Goal: Task Accomplishment & Management: Use online tool/utility

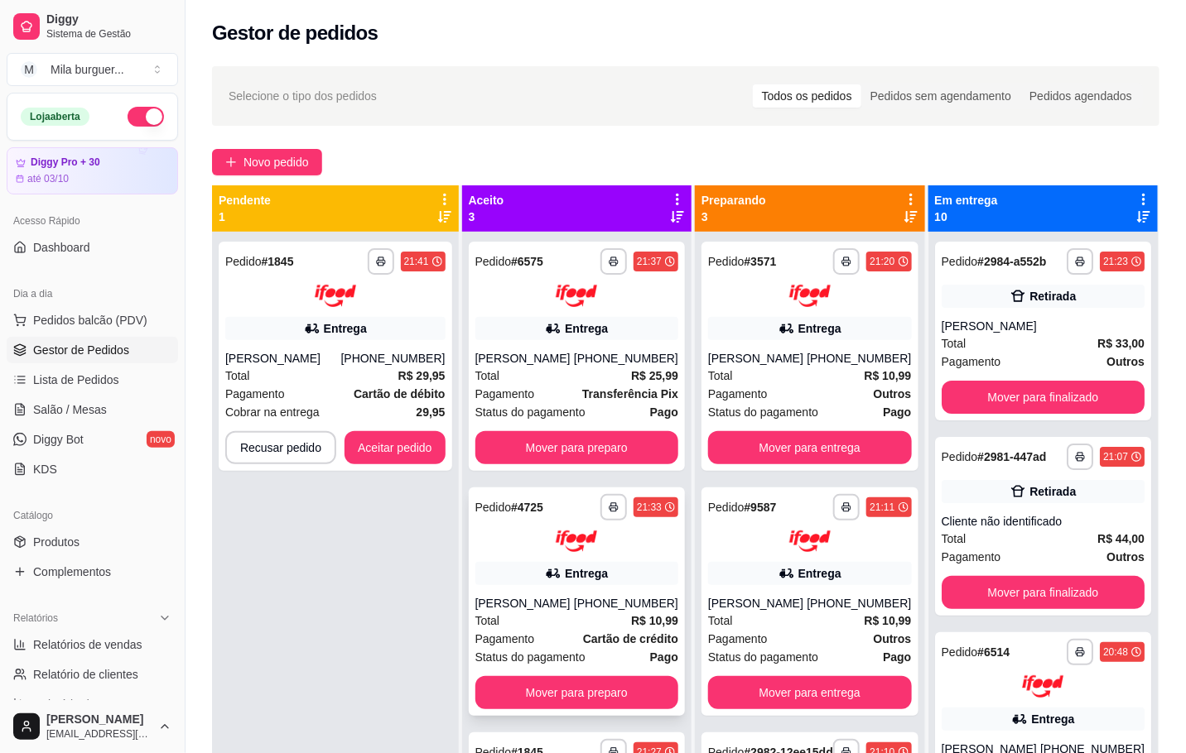
click at [652, 606] on div "**********" at bounding box center [577, 602] width 216 height 229
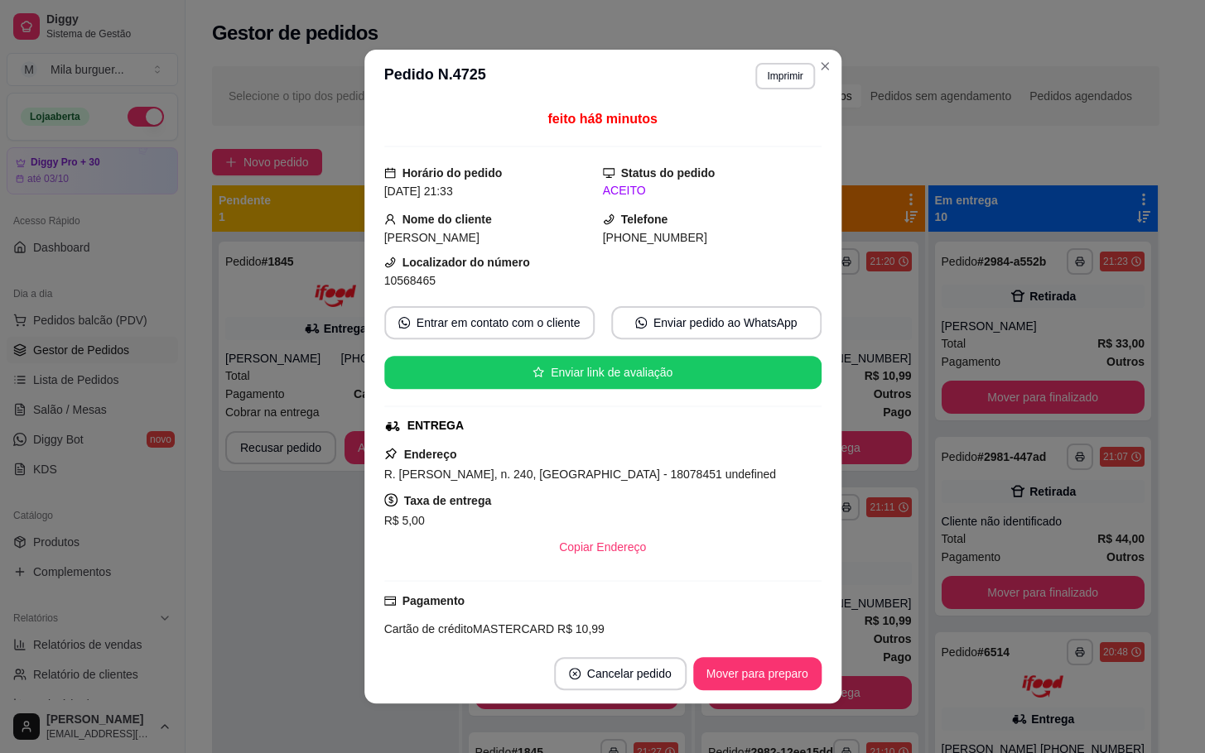
click at [540, 462] on div "Endereço R. [PERSON_NAME], n. 240, [GEOGRAPHIC_DATA] - 18078451 undefined Taxa …" at bounding box center [601, 504] width 437 height 119
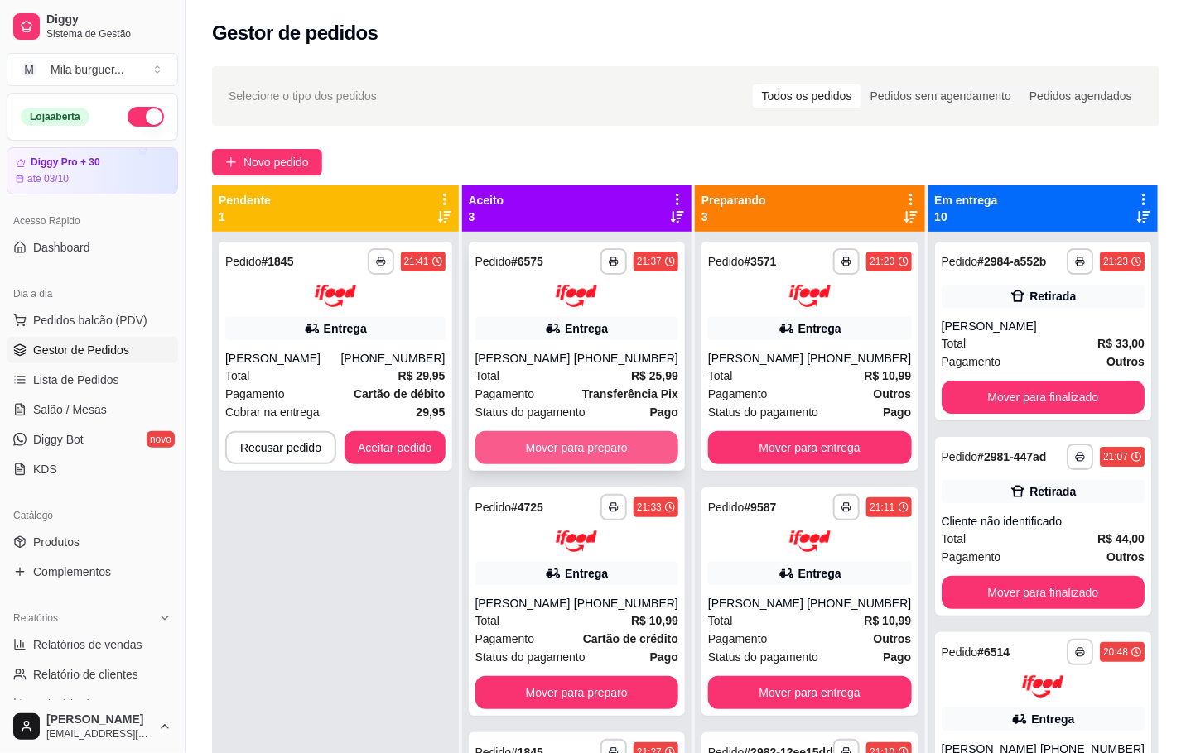
click at [519, 437] on button "Mover para preparo" at bounding box center [576, 447] width 203 height 33
click at [515, 435] on button "Mover para preparo" at bounding box center [576, 447] width 197 height 32
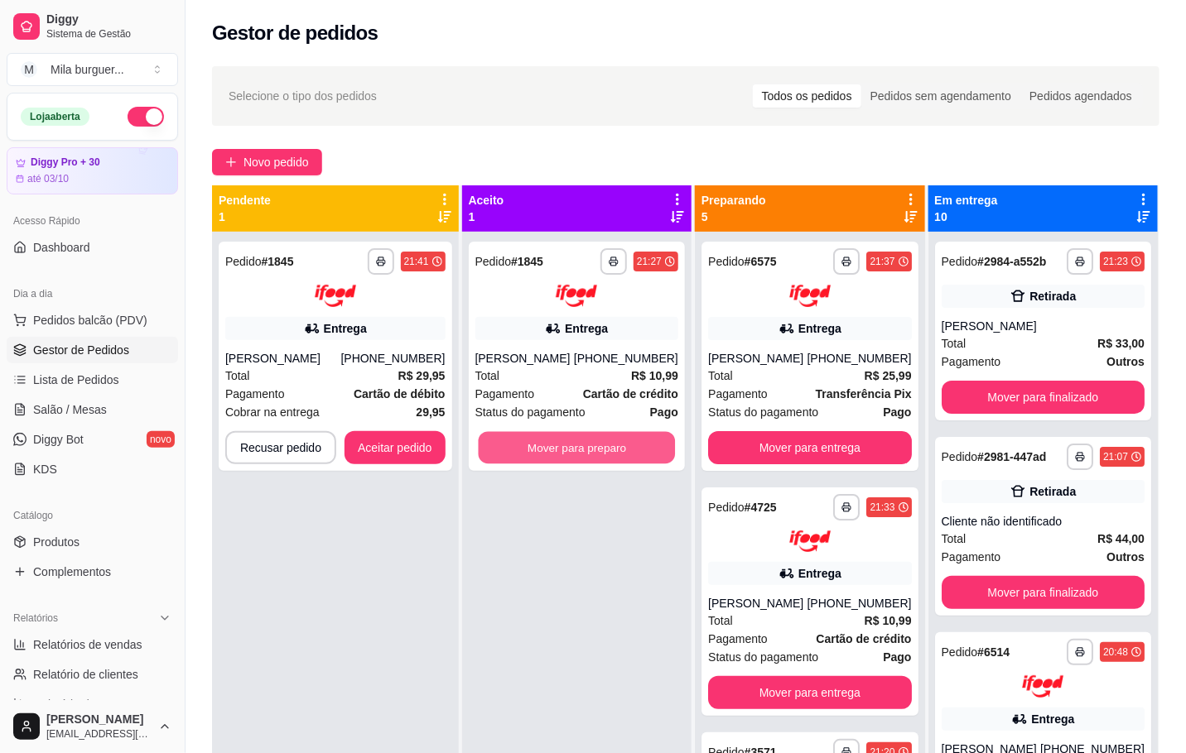
click at [517, 438] on button "Mover para preparo" at bounding box center [576, 447] width 197 height 32
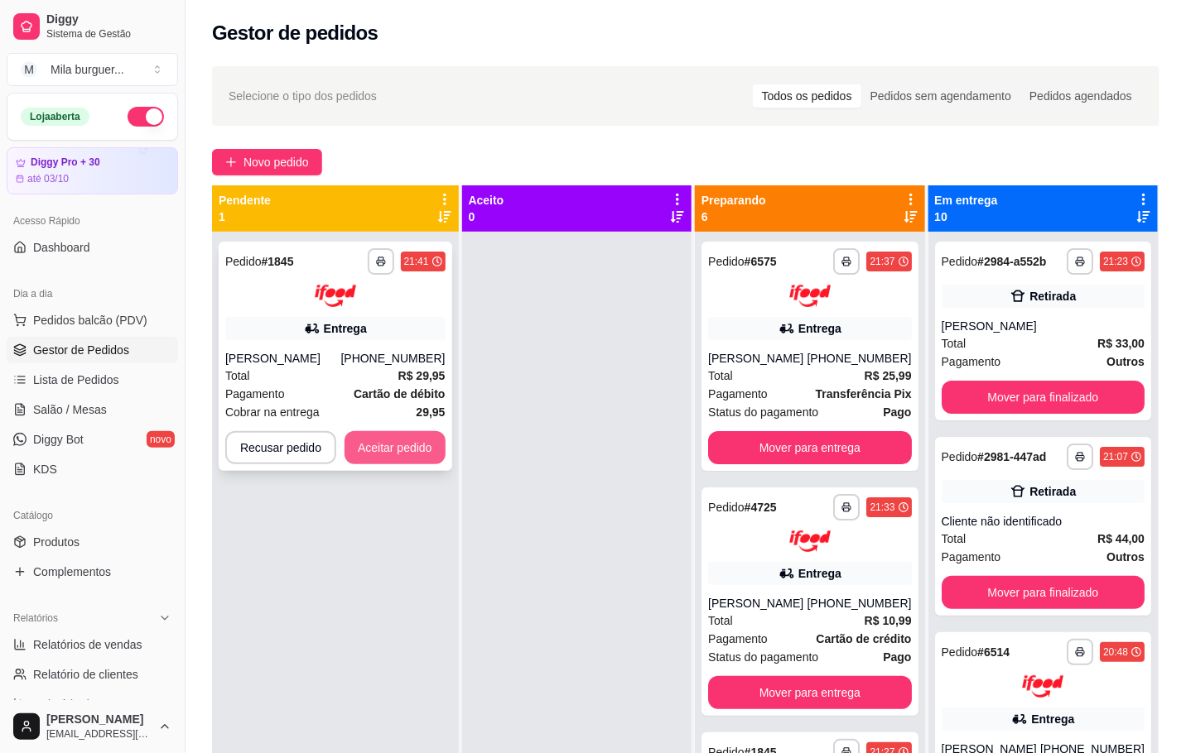
click at [420, 448] on button "Aceitar pedido" at bounding box center [394, 447] width 101 height 33
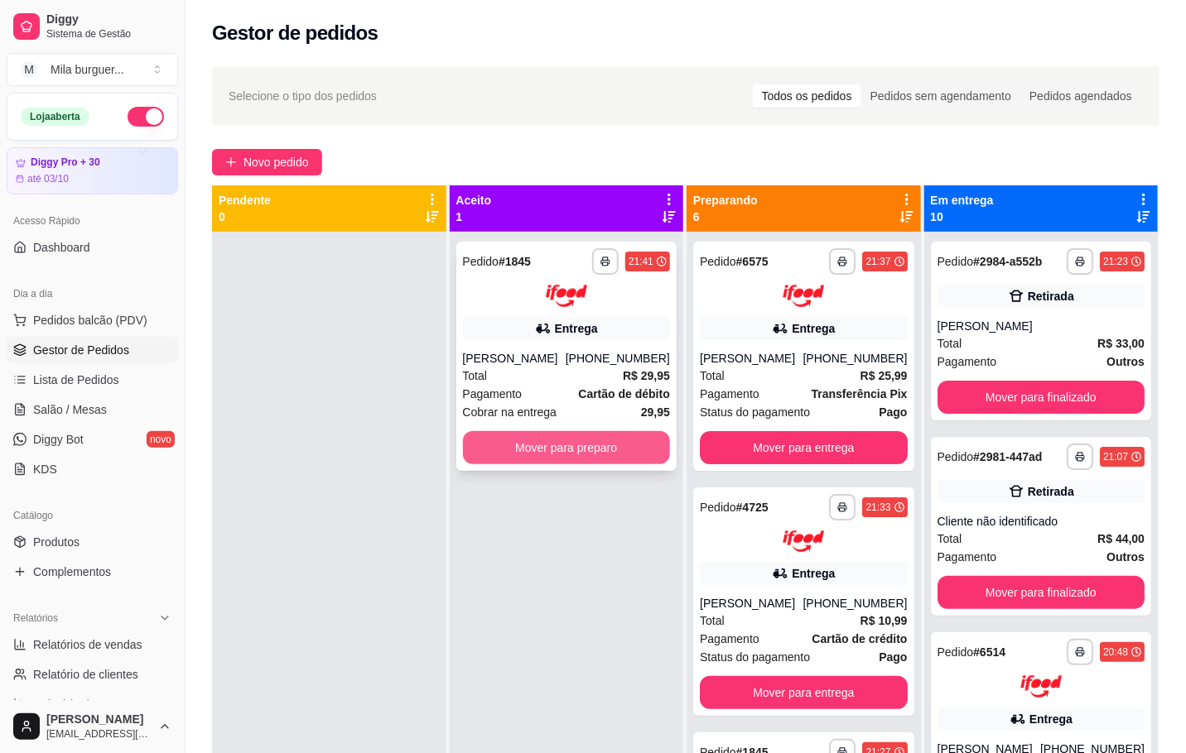
click at [475, 438] on button "Mover para preparo" at bounding box center [567, 447] width 208 height 33
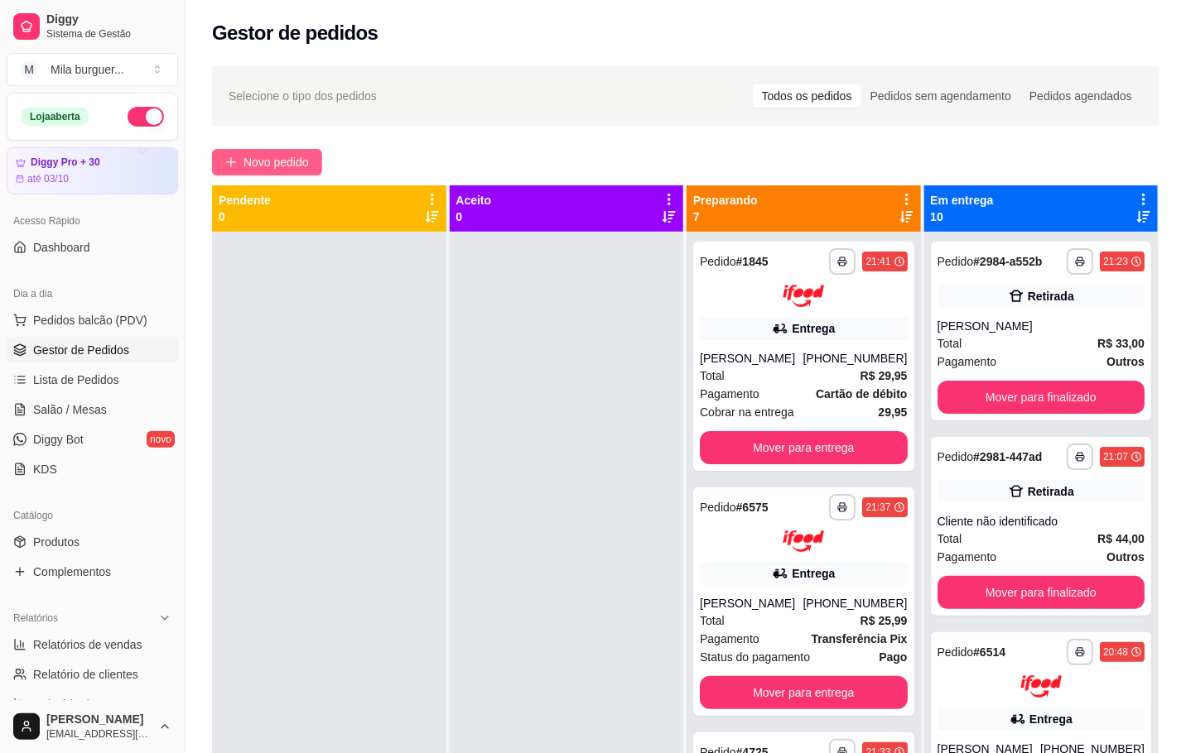
click at [252, 156] on span "Novo pedido" at bounding box center [275, 162] width 65 height 18
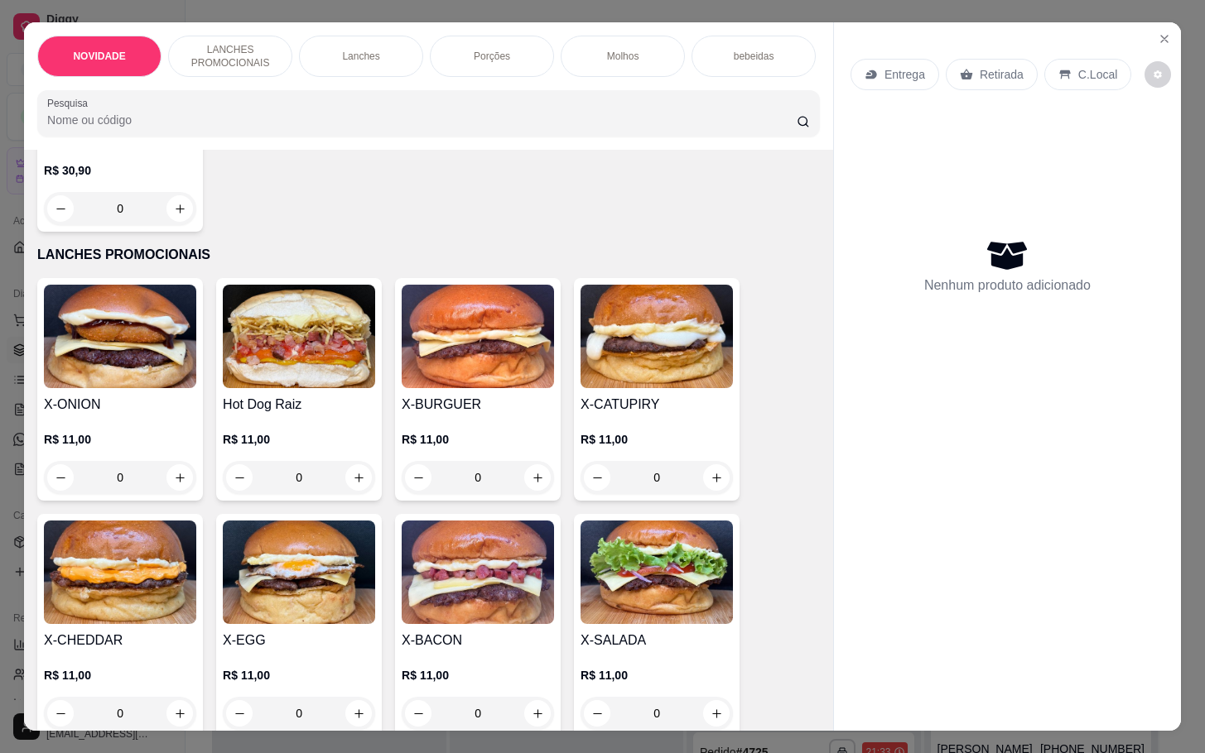
scroll to position [373, 0]
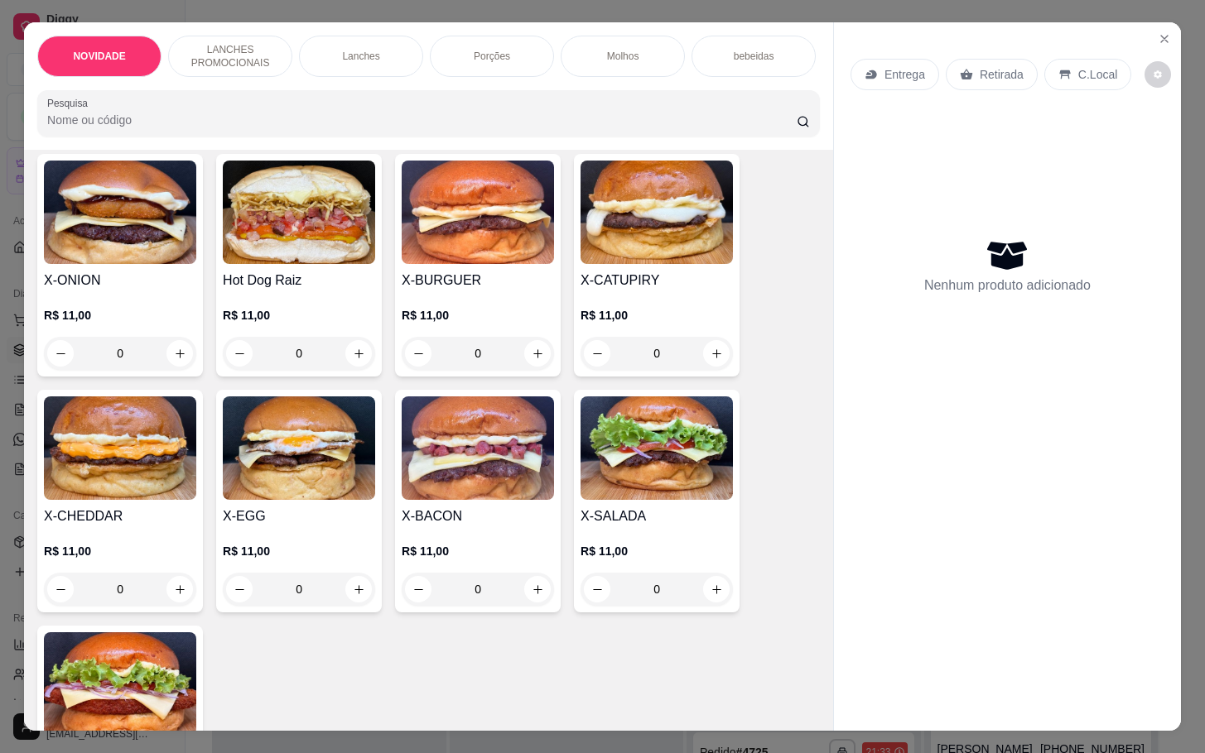
click at [666, 602] on input "0" at bounding box center [656, 589] width 93 height 33
drag, startPoint x: 721, startPoint y: 599, endPoint x: 704, endPoint y: 602, distance: 17.6
click at [711, 601] on div "0" at bounding box center [656, 589] width 152 height 33
click at [710, 596] on icon "increase-product-quantity" at bounding box center [716, 590] width 12 height 12
type input "1"
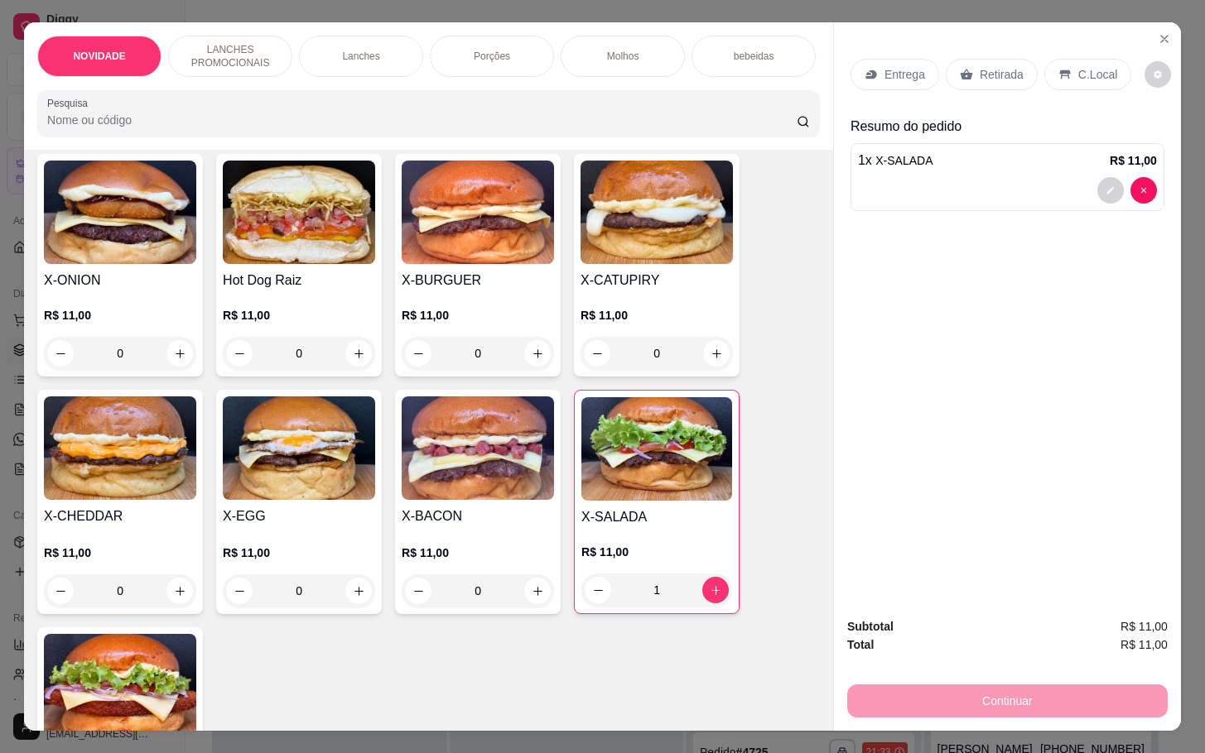
click at [989, 59] on div "Retirada" at bounding box center [991, 74] width 92 height 31
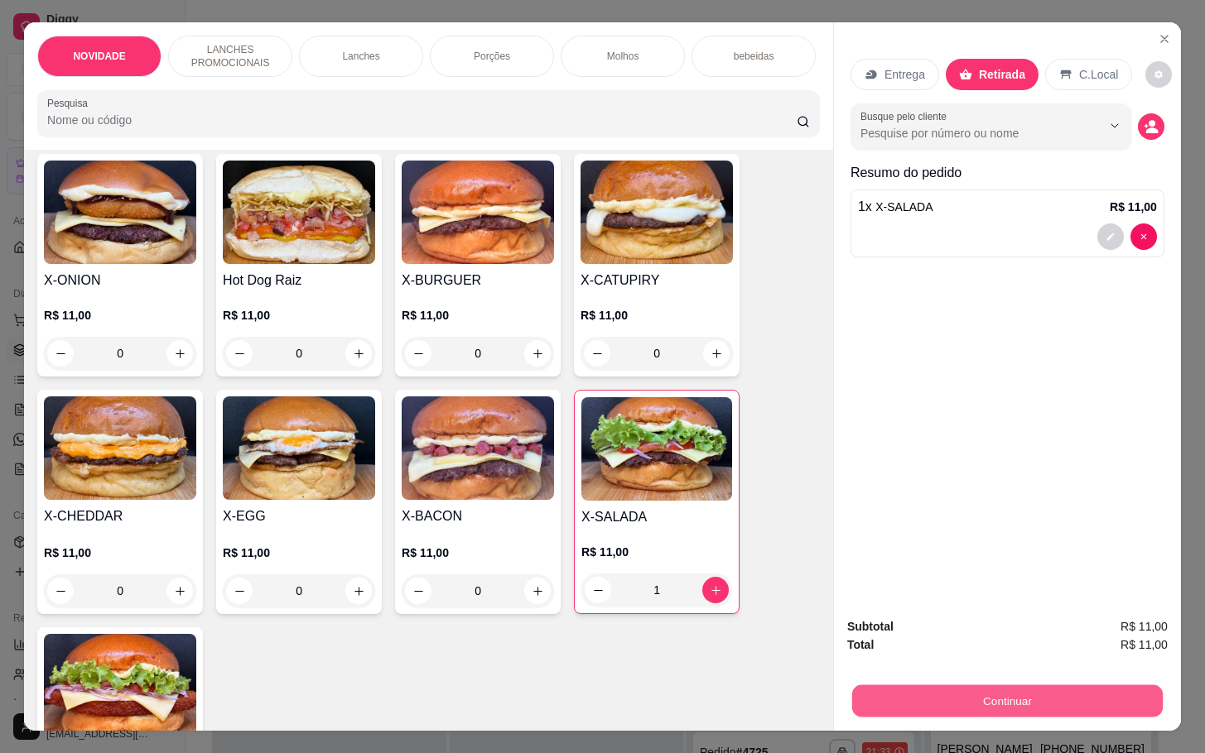
click at [1051, 685] on button "Continuar" at bounding box center [1007, 701] width 310 height 32
click at [895, 681] on div "Continuar" at bounding box center [1007, 699] width 320 height 37
click at [965, 685] on button "Continuar" at bounding box center [1007, 701] width 320 height 33
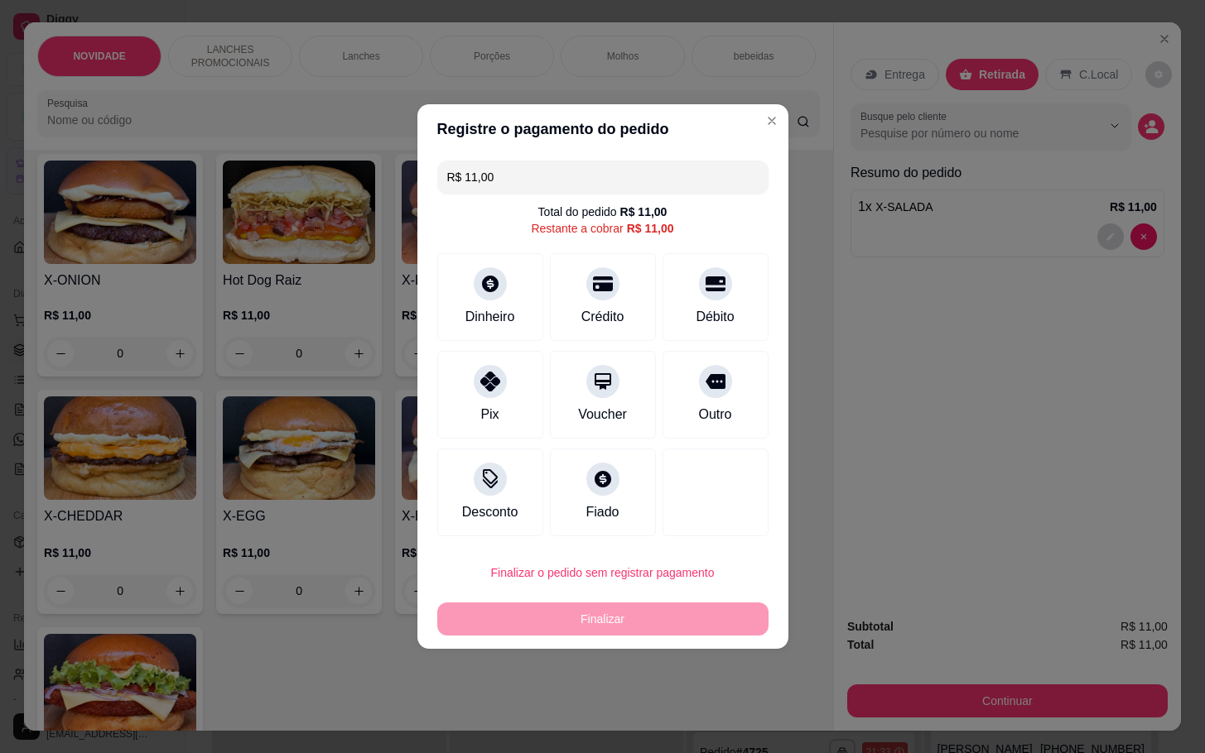
click at [725, 411] on div "Outro" at bounding box center [715, 395] width 106 height 88
type input "R$ 0,00"
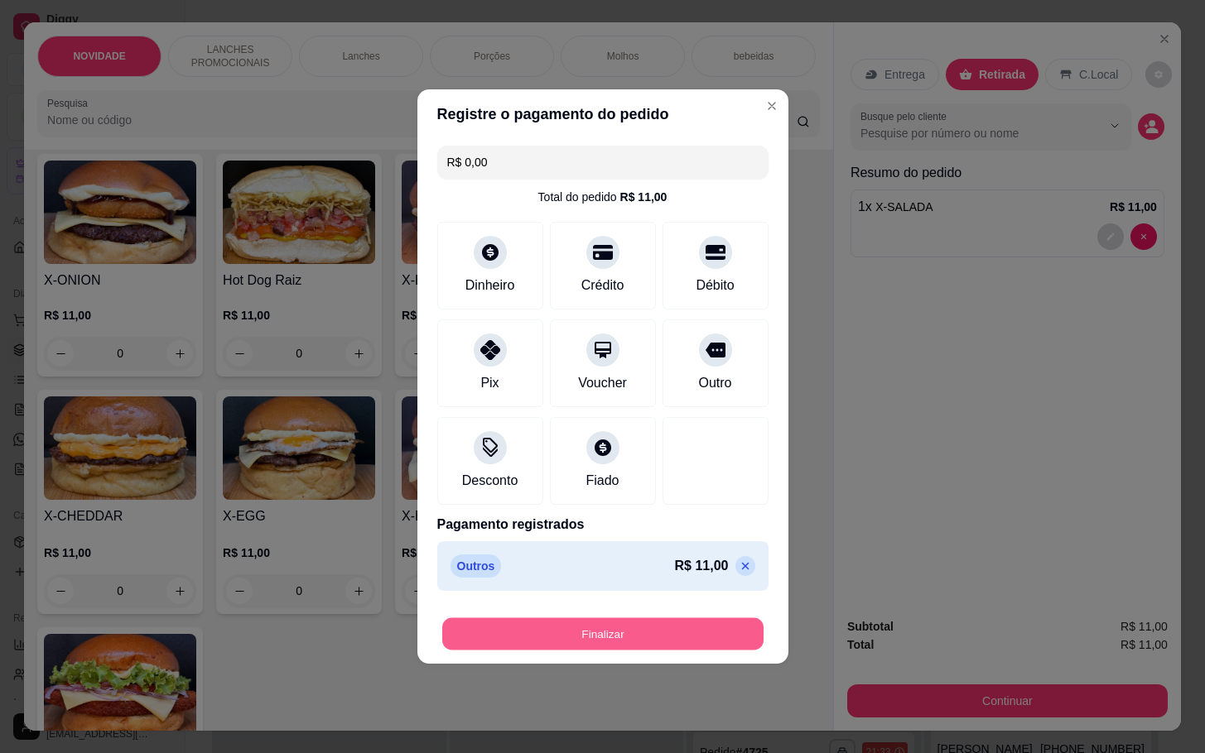
click at [713, 636] on button "Finalizar" at bounding box center [602, 634] width 321 height 32
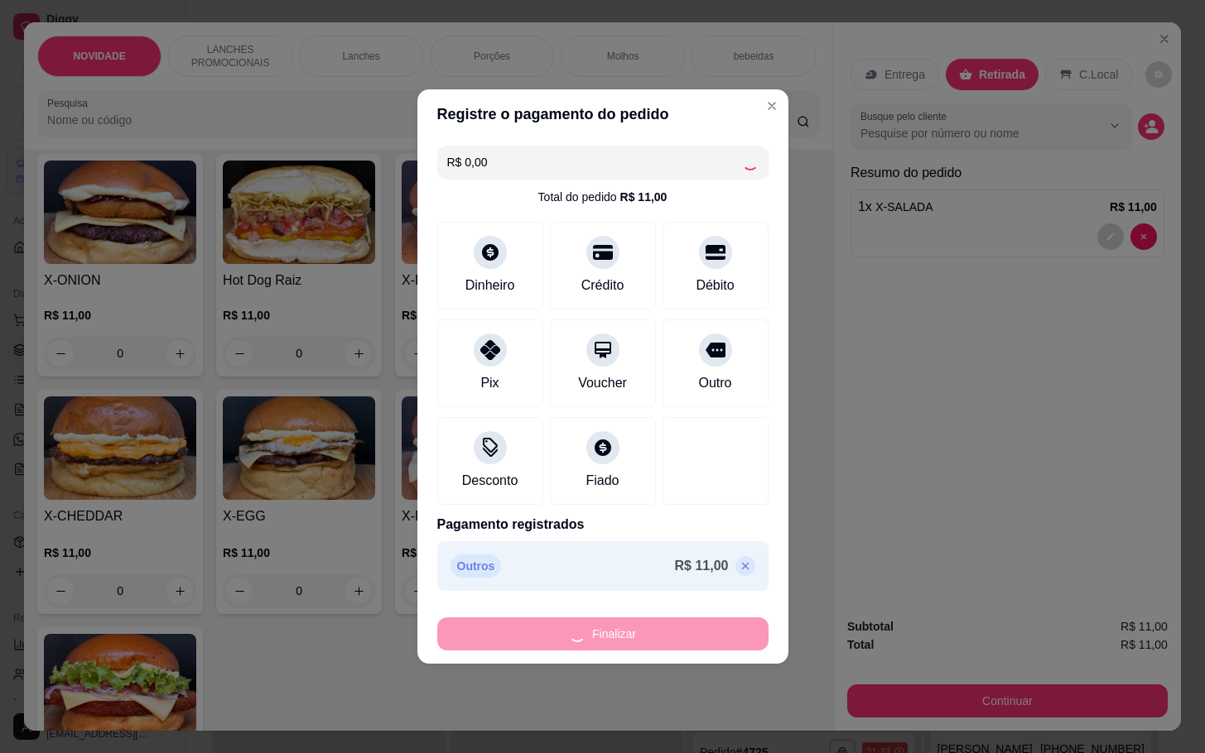
type input "0"
type input "-R$ 11,00"
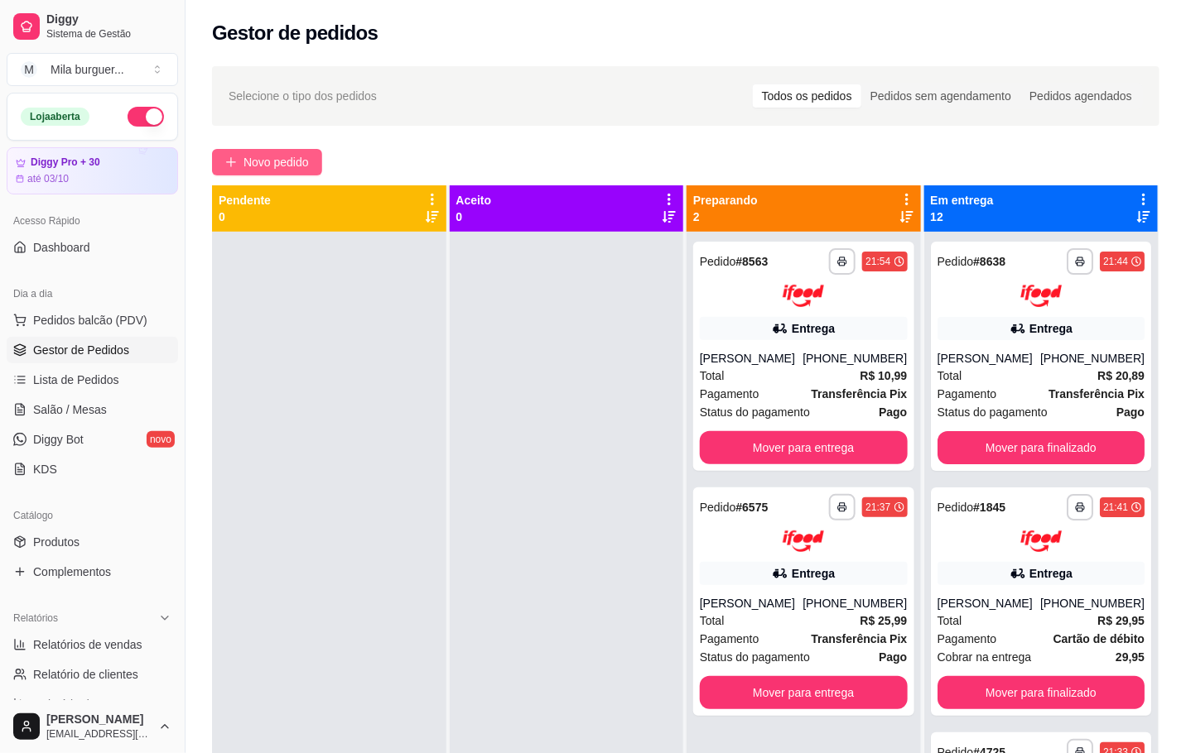
click at [284, 166] on span "Novo pedido" at bounding box center [275, 162] width 65 height 18
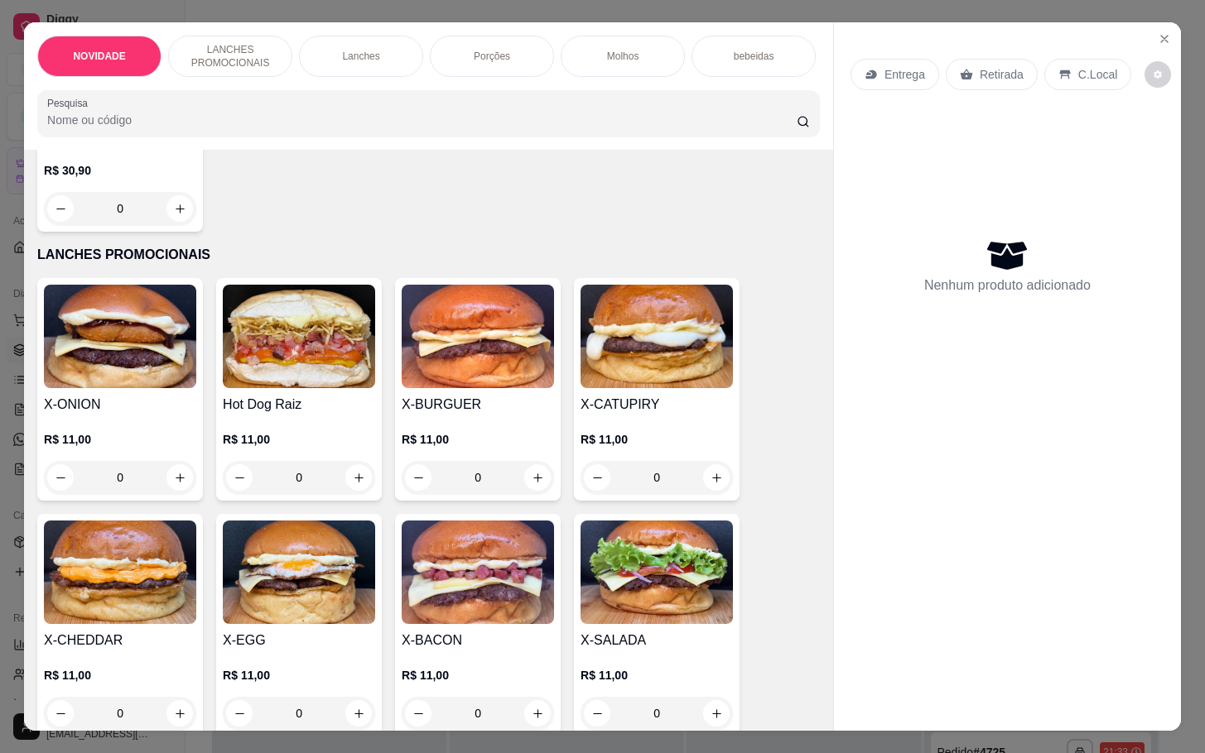
scroll to position [373, 0]
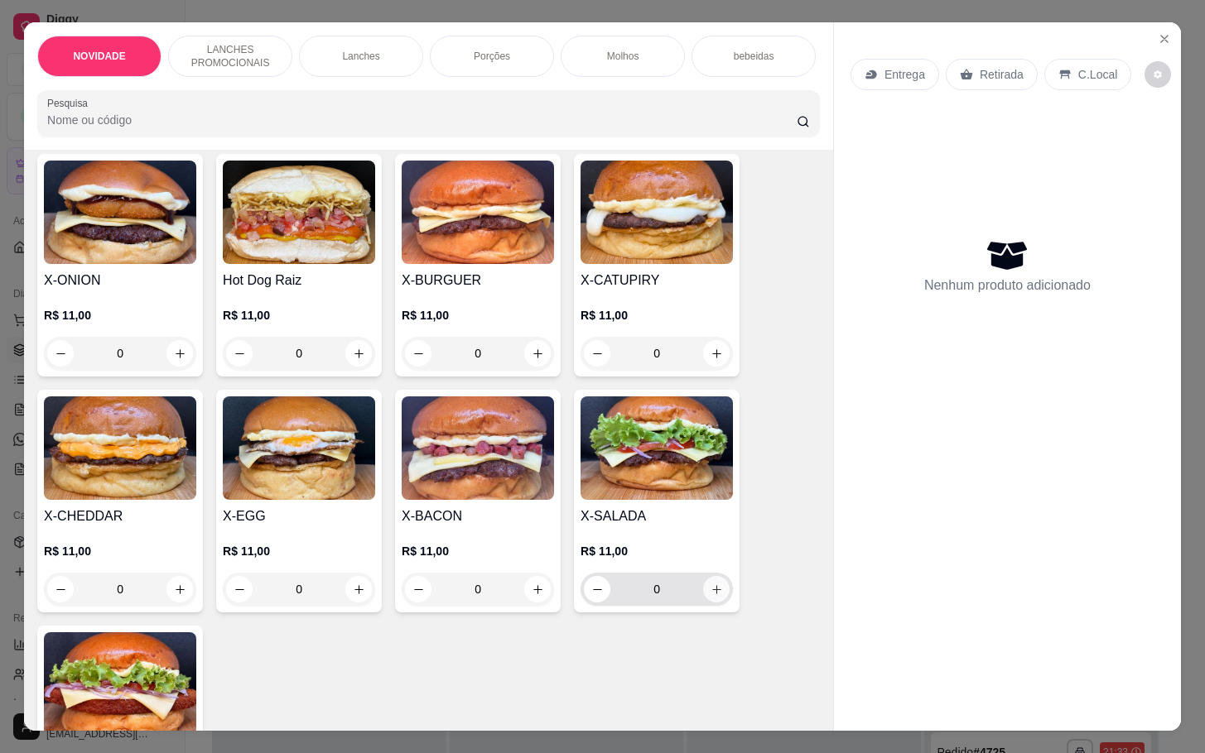
click at [710, 596] on icon "increase-product-quantity" at bounding box center [716, 590] width 12 height 12
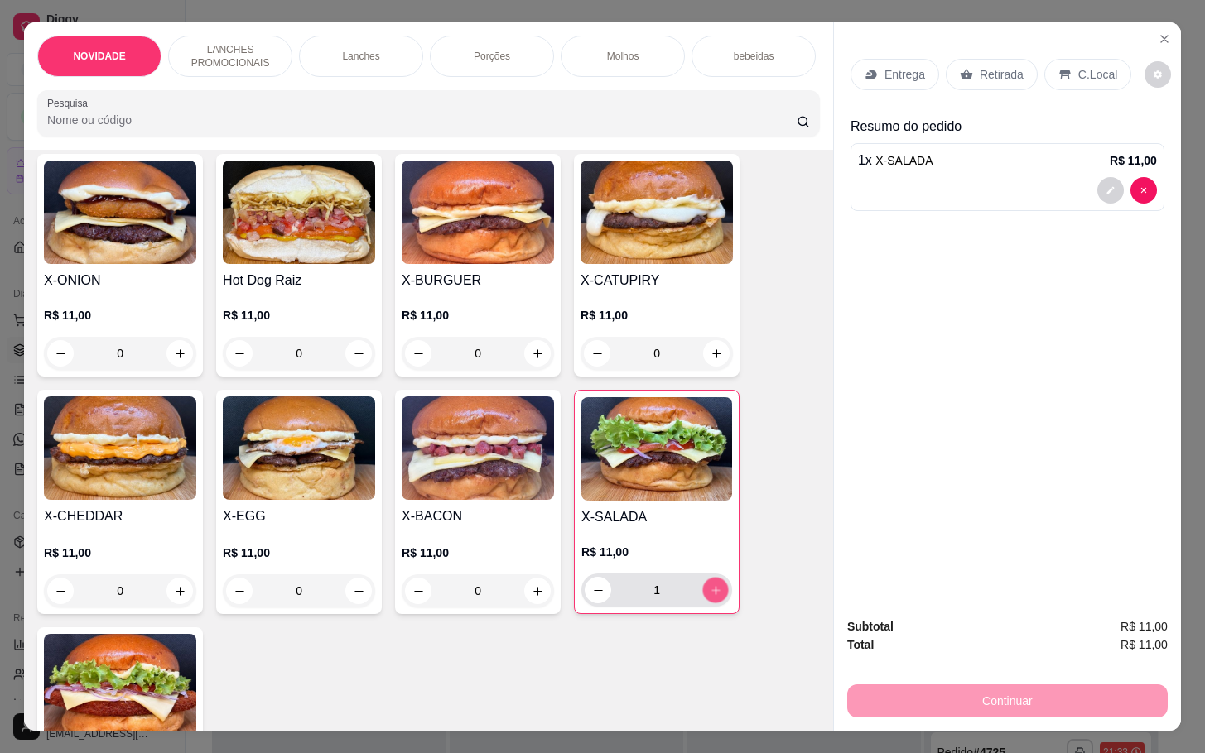
click at [710, 597] on icon "increase-product-quantity" at bounding box center [716, 591] width 12 height 12
type input "2"
click at [750, 62] on div "bebeidas" at bounding box center [753, 56] width 124 height 41
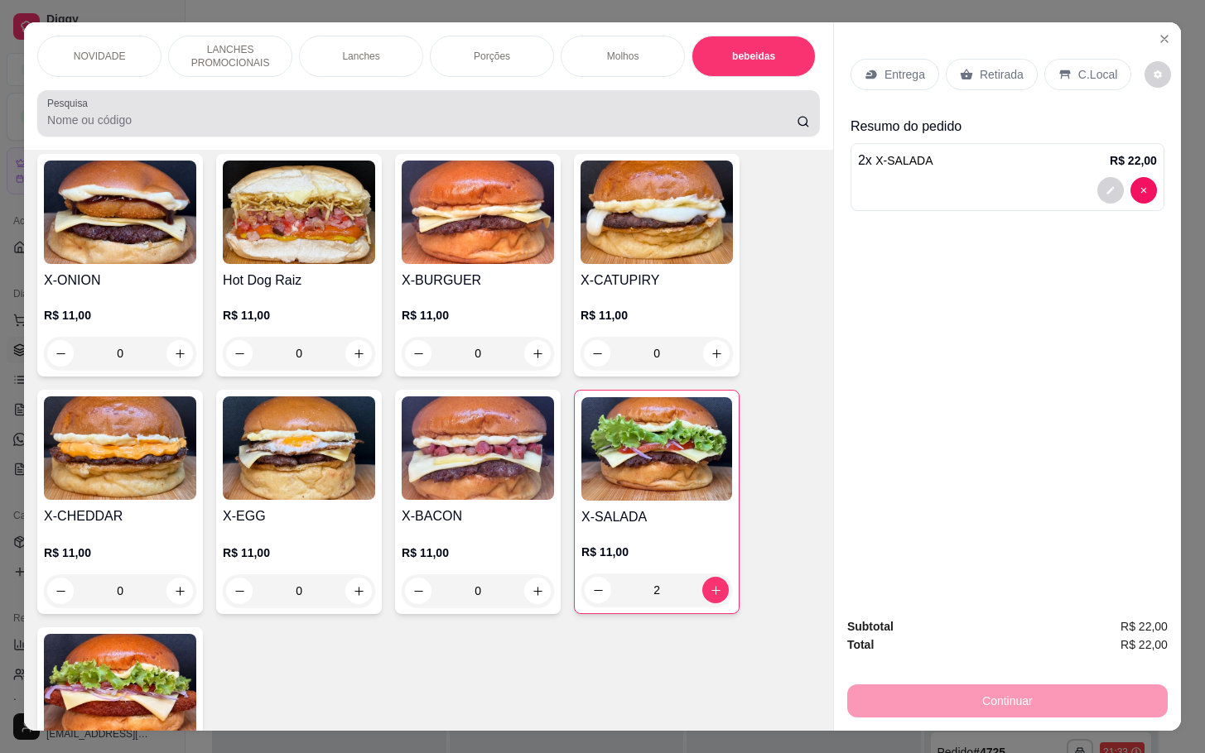
scroll to position [40, 0]
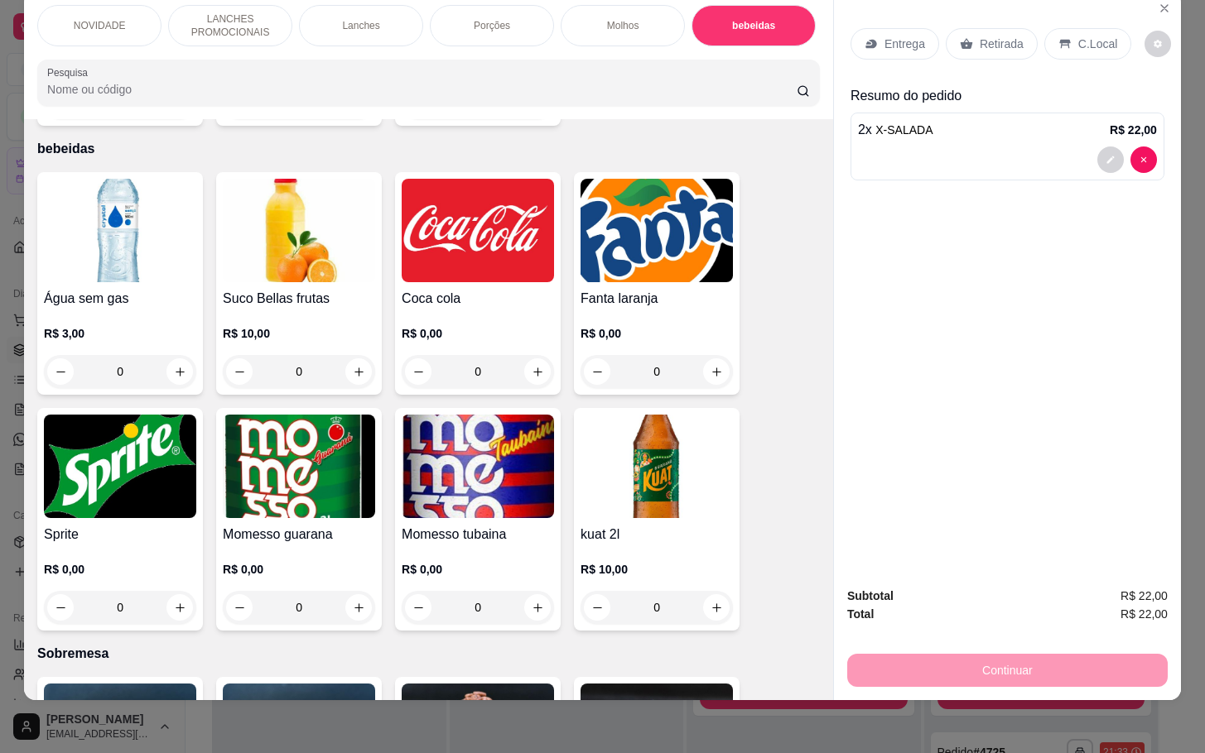
click at [979, 36] on p "Retirada" at bounding box center [1001, 44] width 44 height 17
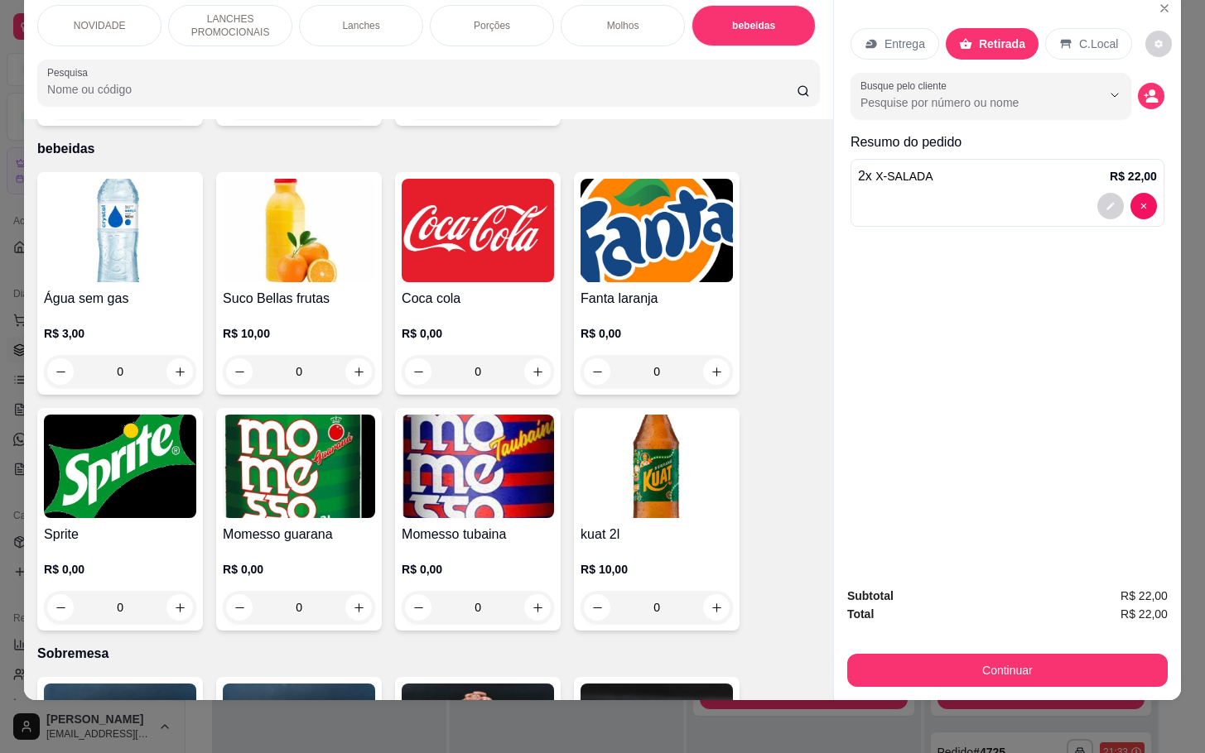
click at [974, 671] on div "Subtotal R$ 22,00 Total R$ 22,00 Continuar" at bounding box center [1007, 637] width 347 height 127
click at [984, 654] on button "Continuar" at bounding box center [1007, 670] width 320 height 33
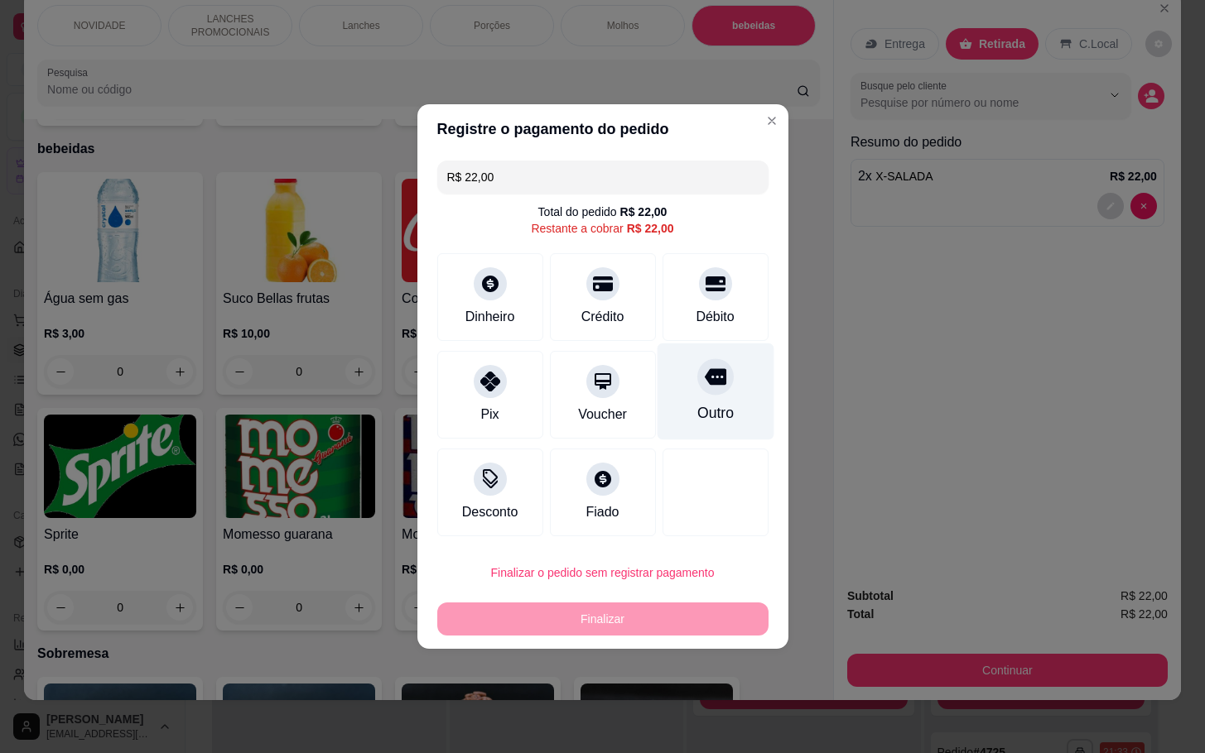
click at [720, 360] on div "Outro" at bounding box center [715, 392] width 117 height 97
type input "R$ 0,00"
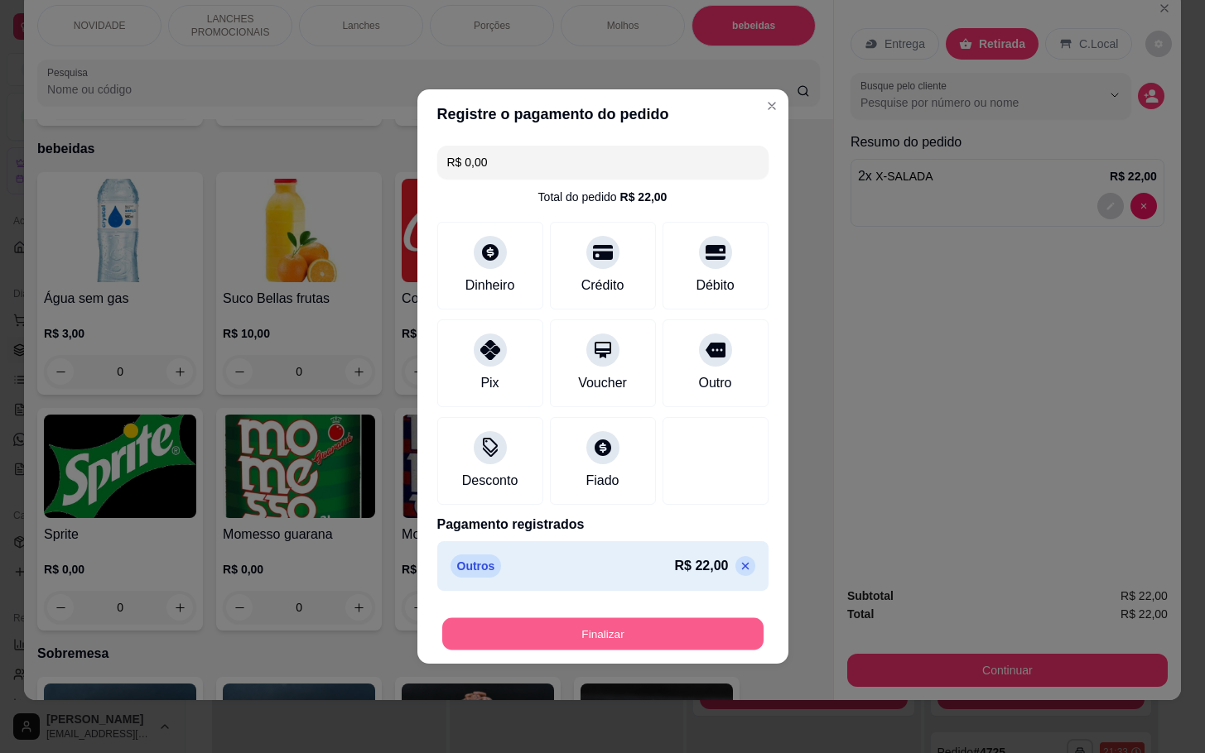
click at [659, 638] on button "Finalizar" at bounding box center [602, 634] width 321 height 32
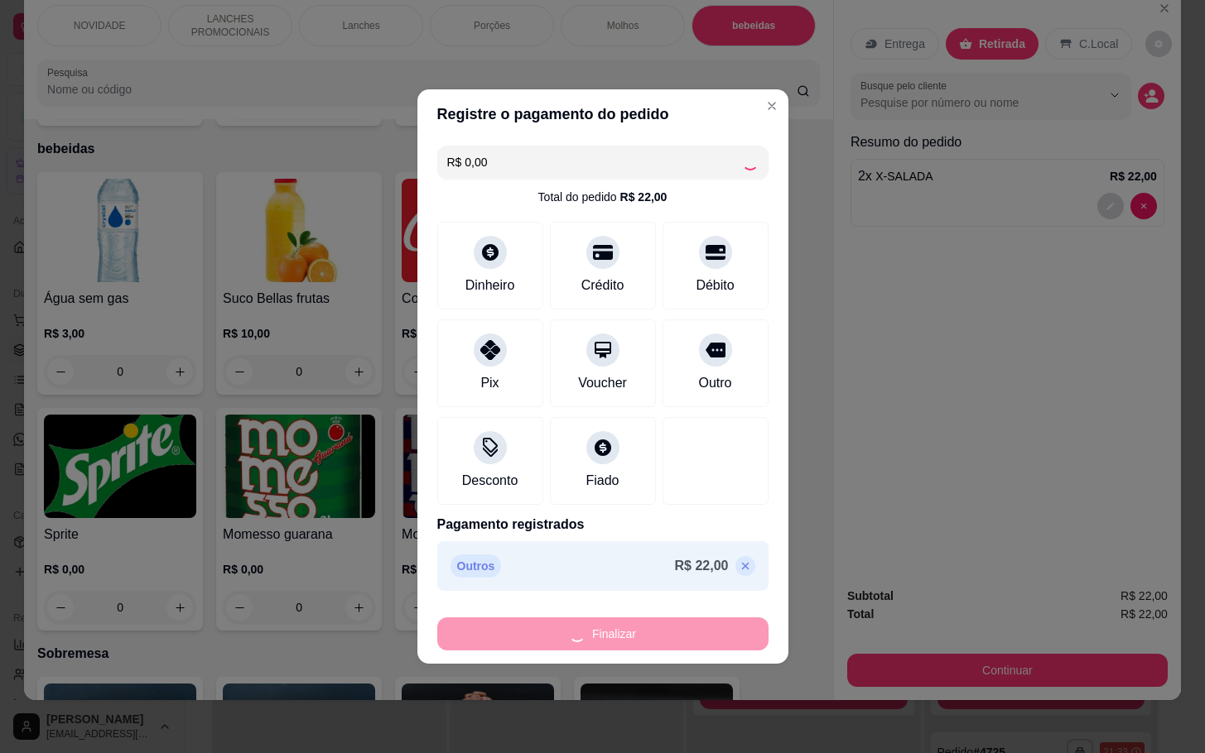
type input "0"
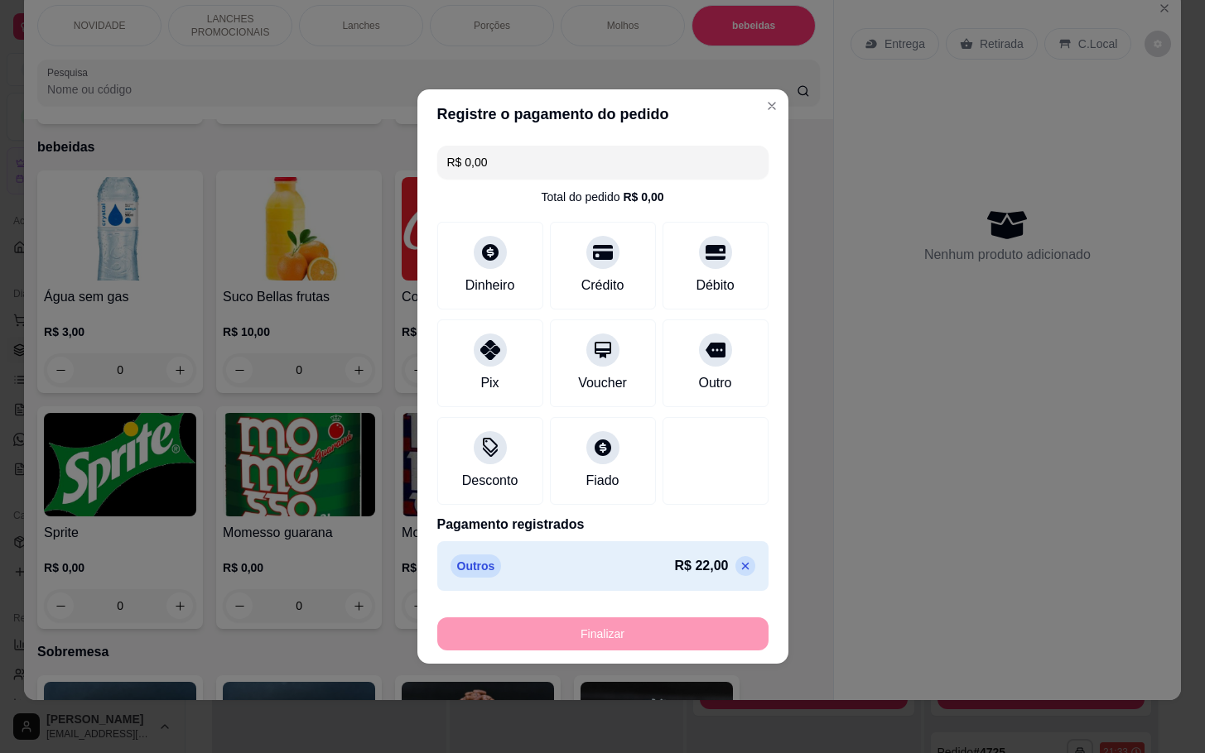
type input "-R$ 22,00"
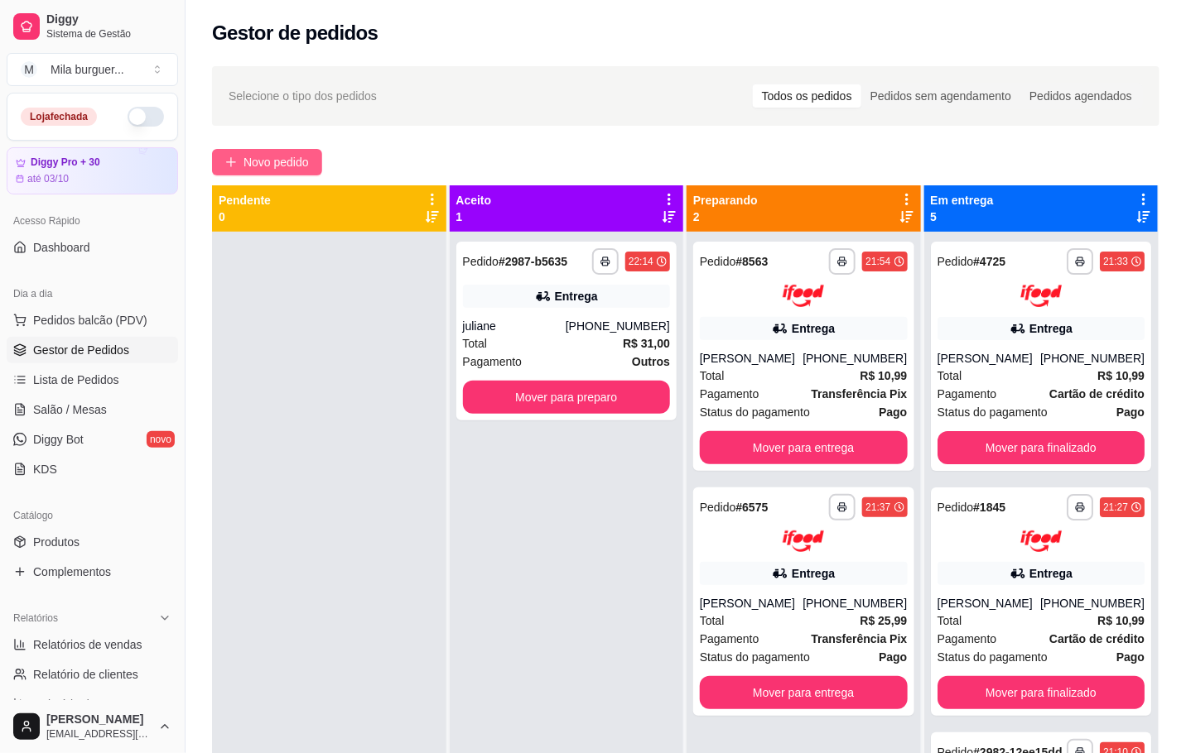
click at [314, 166] on button "Novo pedido" at bounding box center [267, 162] width 110 height 26
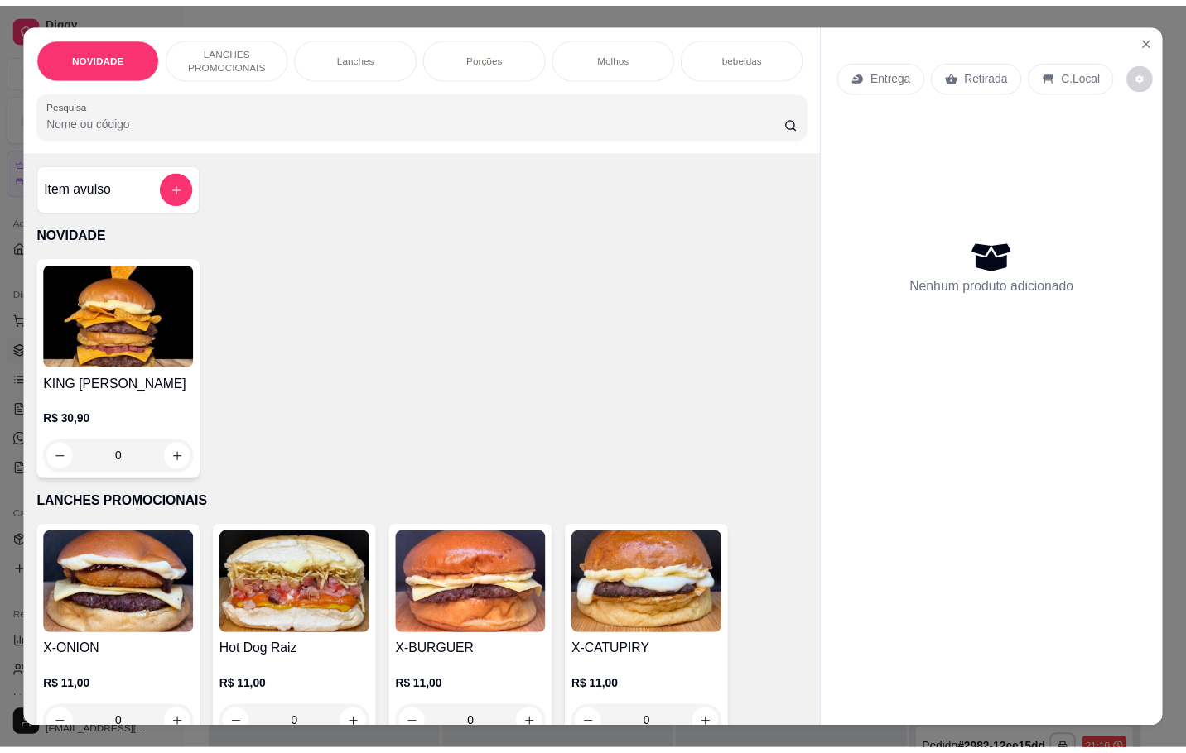
scroll to position [373, 0]
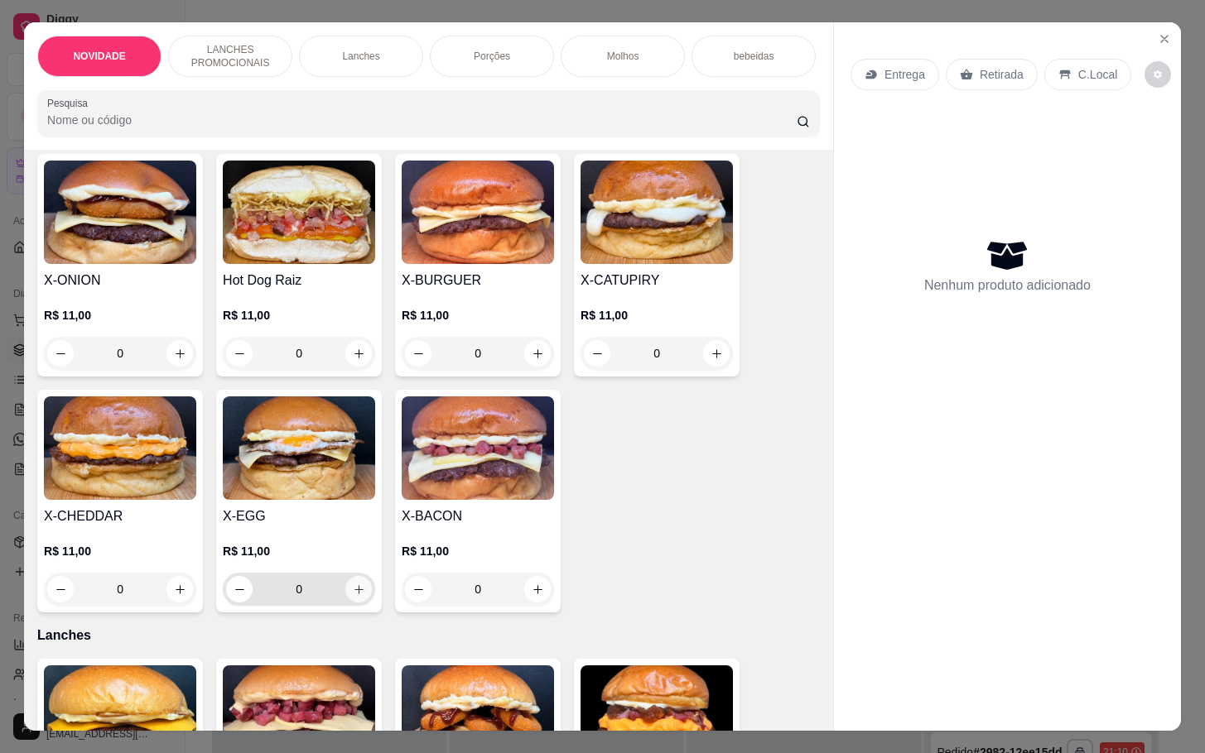
click at [353, 596] on icon "increase-product-quantity" at bounding box center [359, 590] width 12 height 12
type input "1"
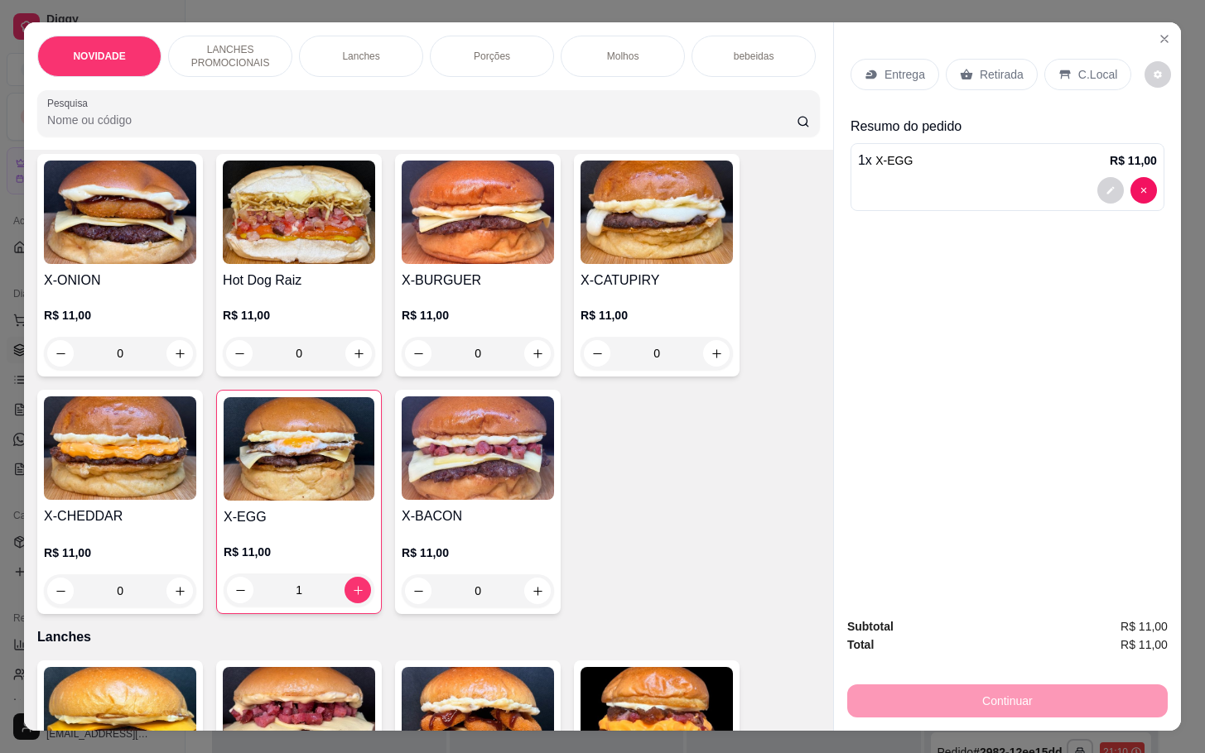
click at [996, 59] on div "Retirada" at bounding box center [991, 74] width 92 height 31
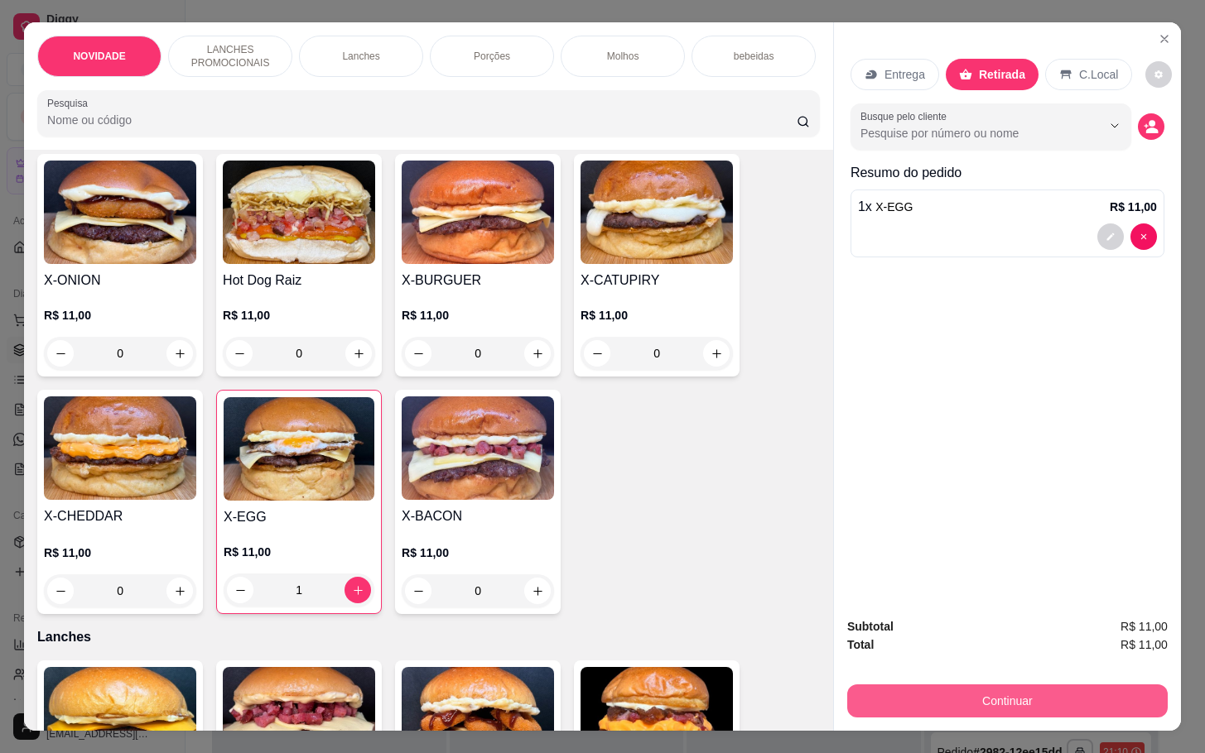
click at [957, 686] on button "Continuar" at bounding box center [1007, 701] width 320 height 33
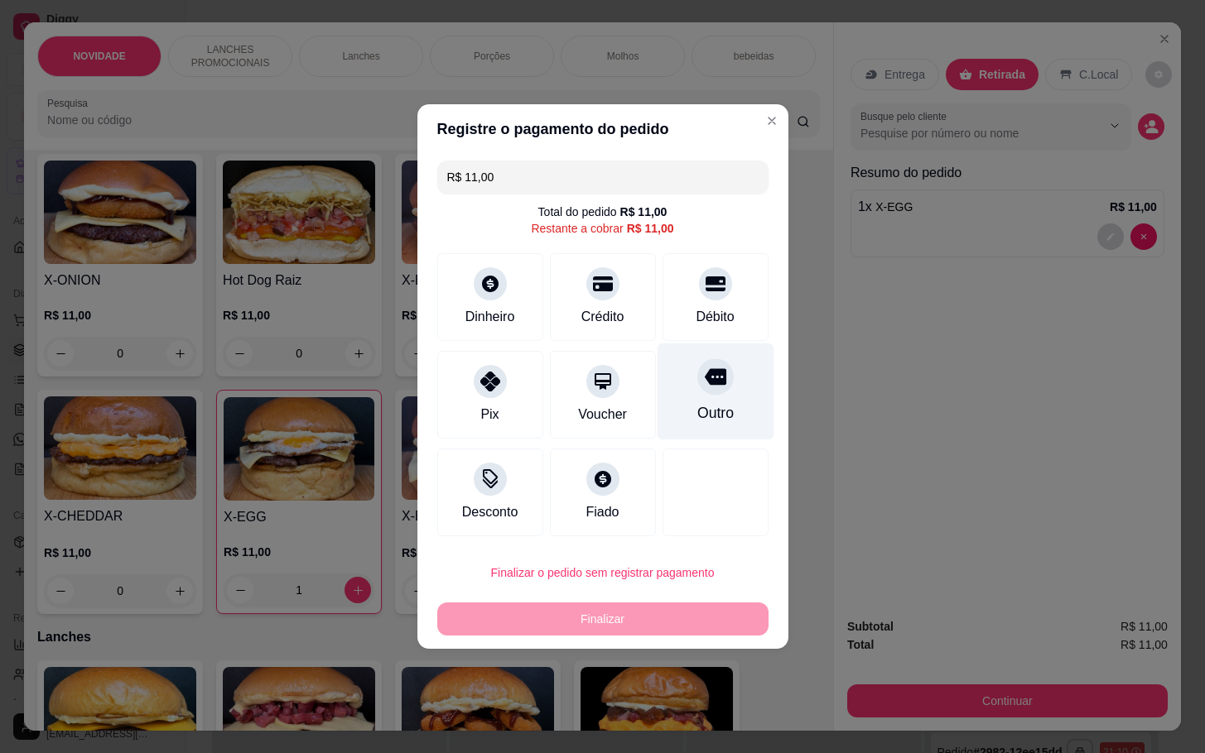
click at [726, 423] on div "Outro" at bounding box center [715, 392] width 117 height 97
type input "R$ 0,00"
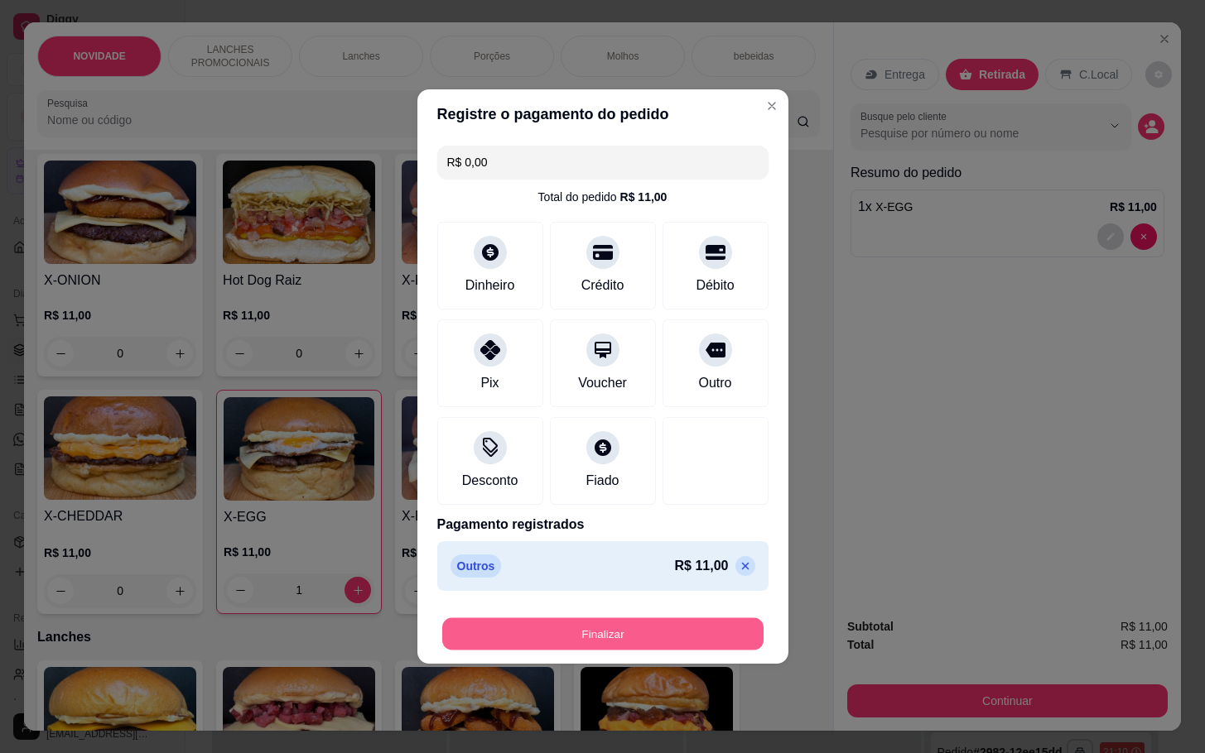
click at [676, 649] on button "Finalizar" at bounding box center [602, 634] width 321 height 32
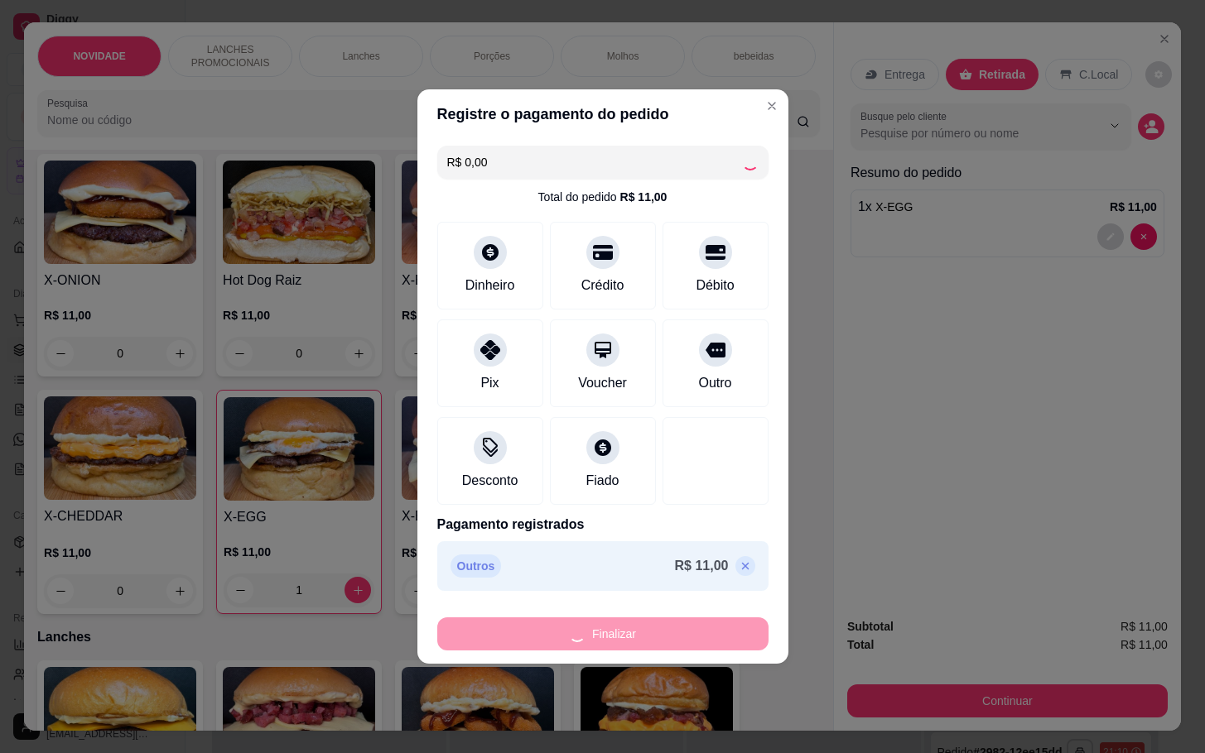
type input "0"
type input "-R$ 11,00"
